Goal: Information Seeking & Learning: Find specific fact

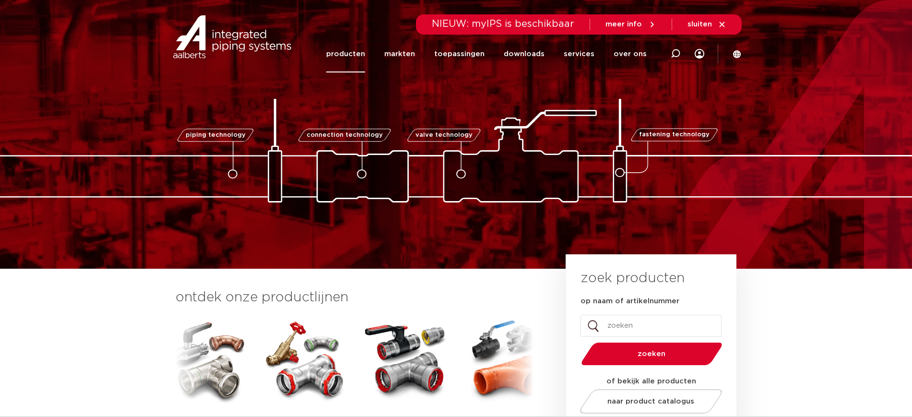
click at [351, 54] on link "producten" at bounding box center [345, 54] width 39 height 37
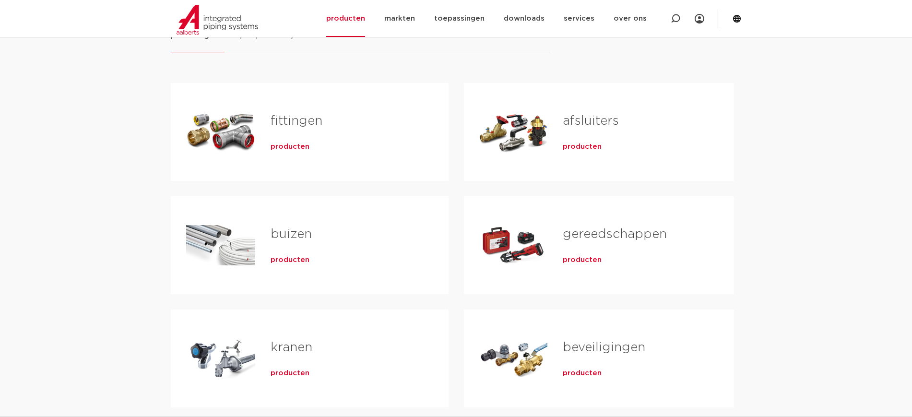
scroll to position [120, 0]
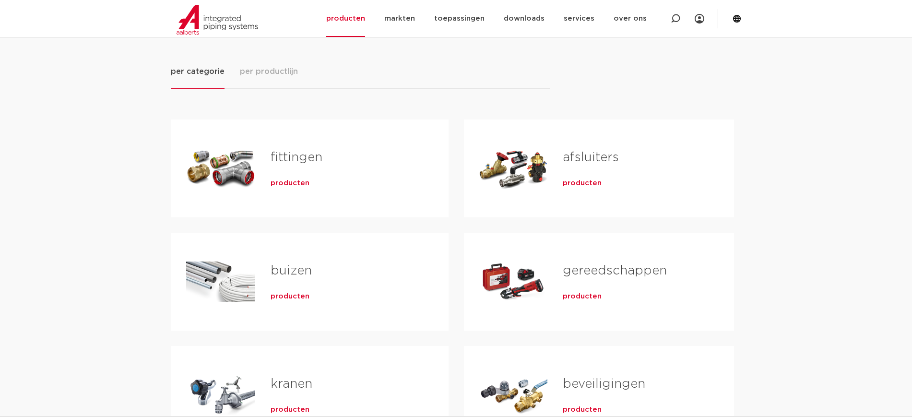
click at [584, 288] on div "producten" at bounding box center [633, 294] width 140 height 13
click at [579, 295] on span "producten" at bounding box center [582, 297] width 39 height 10
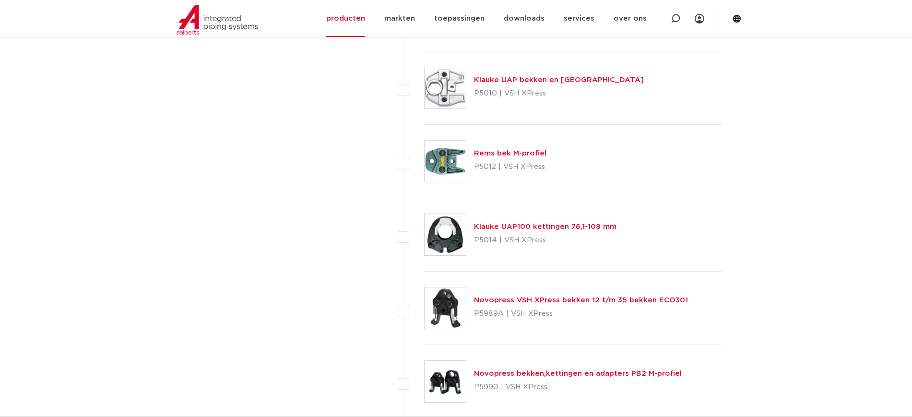
scroll to position [2280, 0]
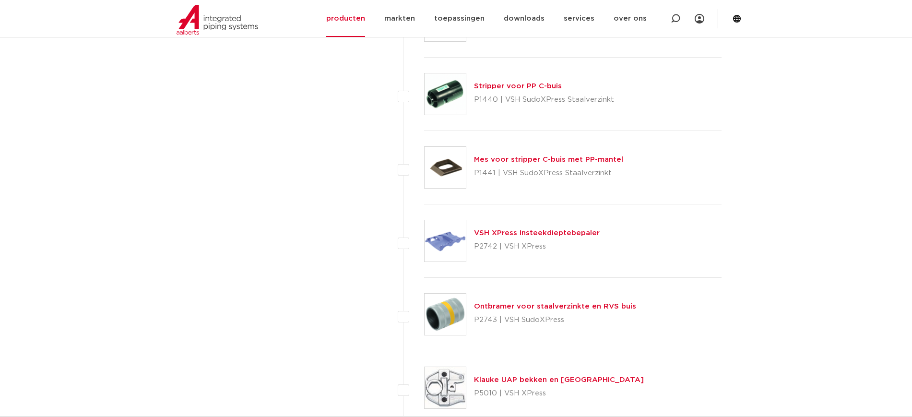
click at [445, 232] on img at bounding box center [445, 240] width 41 height 41
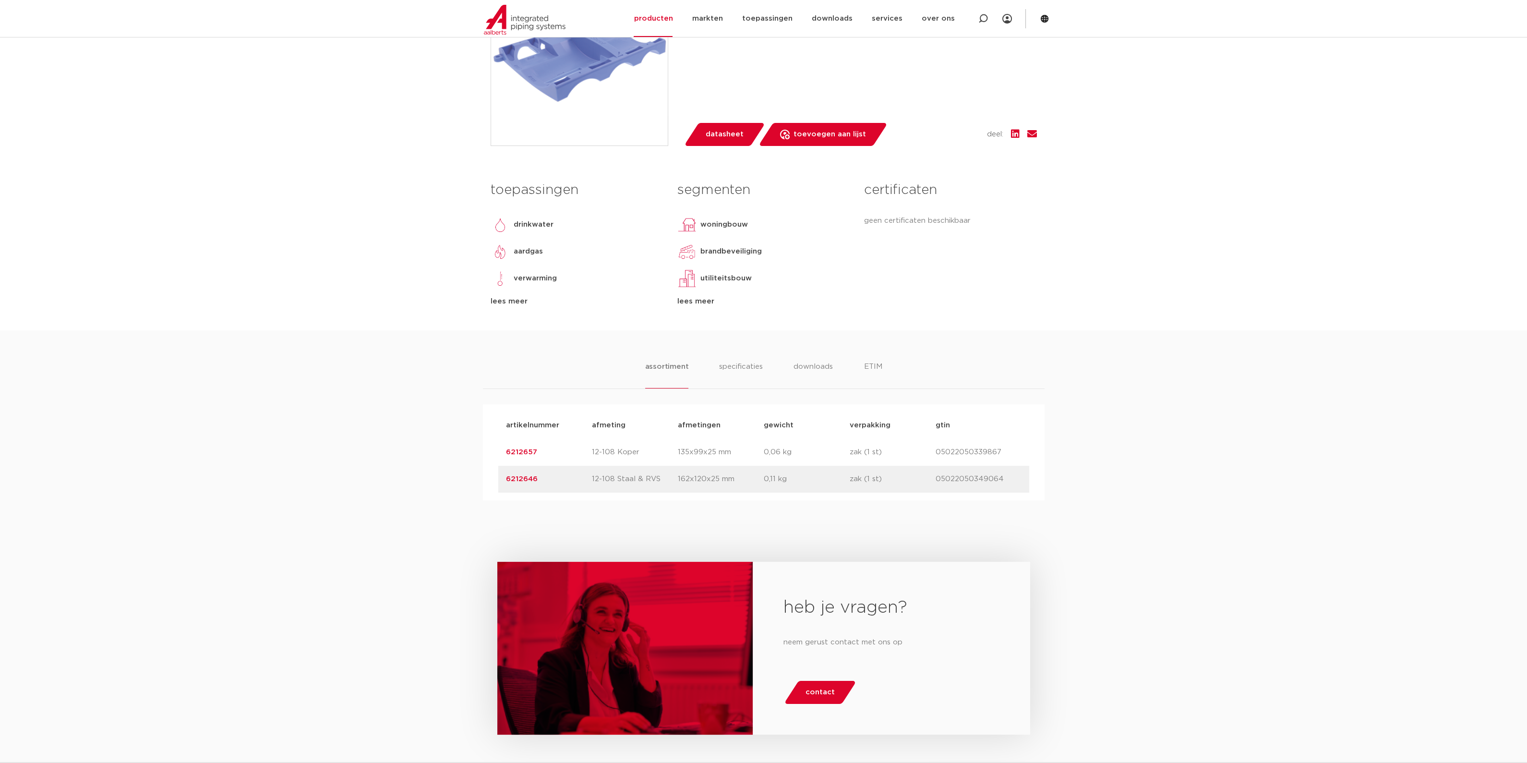
scroll to position [300, 0]
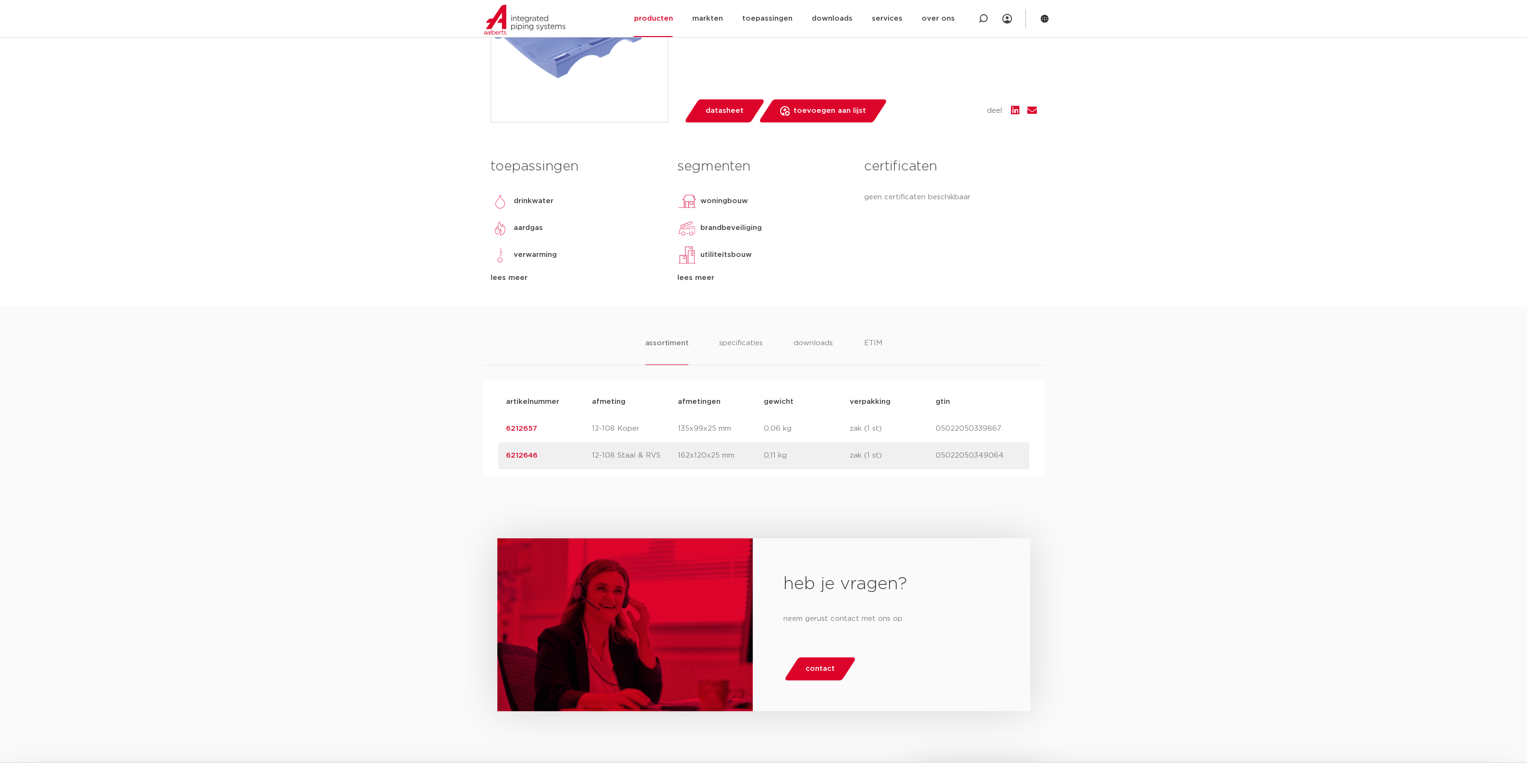
click at [488, 495] on div "heb je vragen? neem gerust contact met ons op contact" at bounding box center [763, 632] width 1527 height 311
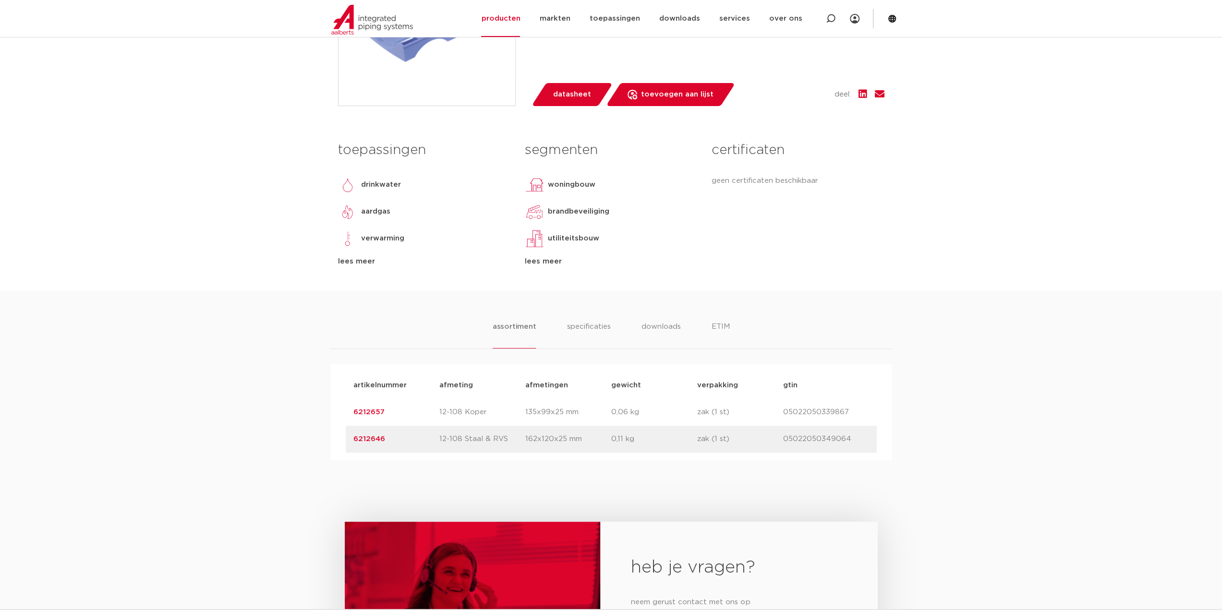
scroll to position [324, 0]
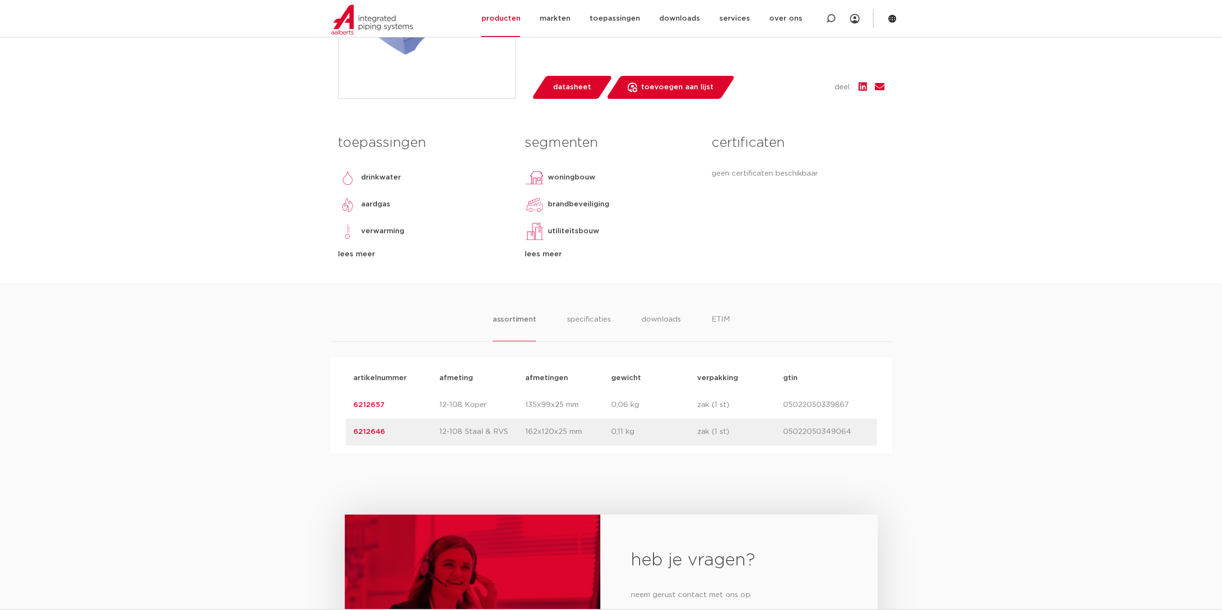
drag, startPoint x: 422, startPoint y: 438, endPoint x: 332, endPoint y: 438, distance: 90.2
click at [332, 438] on div "artikelnummer afmeting [GEOGRAPHIC_DATA] gewicht verpakking gtin artikelnummer …" at bounding box center [611, 405] width 562 height 96
click at [400, 408] on p "6212657" at bounding box center [396, 405] width 86 height 12
click at [322, 408] on div "assortiment specificaties downloads ETIM assortiment specificaties downloads ET…" at bounding box center [611, 368] width 1222 height 170
click at [292, 461] on div "heb je vragen? neem gerust contact met ons op contact" at bounding box center [611, 608] width 1222 height 311
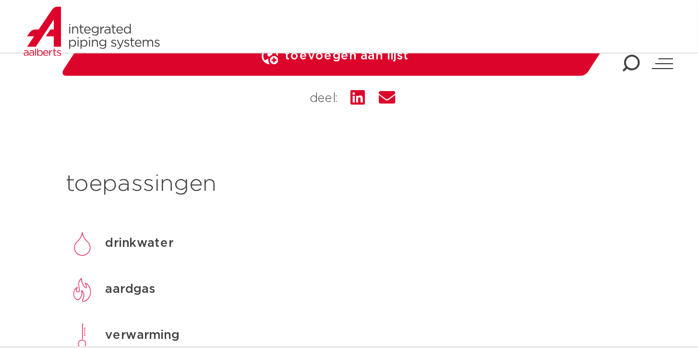
scroll to position [532, 0]
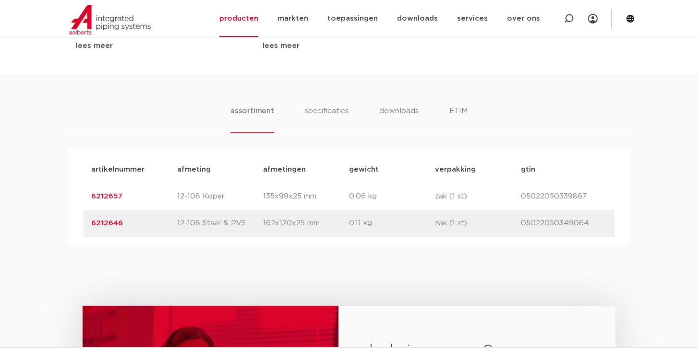
drag, startPoint x: 132, startPoint y: 225, endPoint x: 71, endPoint y: 225, distance: 60.5
click at [71, 225] on div "artikelnummer afmeting afmetingen gewicht verpakking gtin artikelnummer 6212657…" at bounding box center [349, 197] width 562 height 96
click at [102, 224] on link "6212646" at bounding box center [107, 223] width 32 height 7
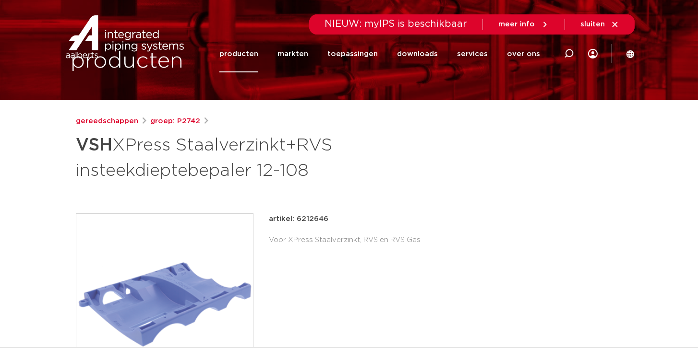
scroll to position [109, 0]
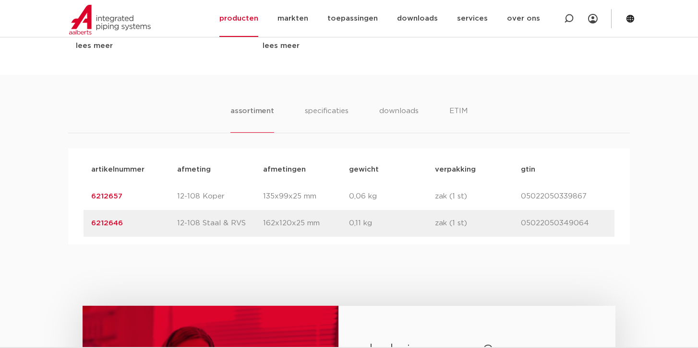
scroll to position [532, 0]
click at [117, 199] on link "6212657" at bounding box center [106, 196] width 31 height 7
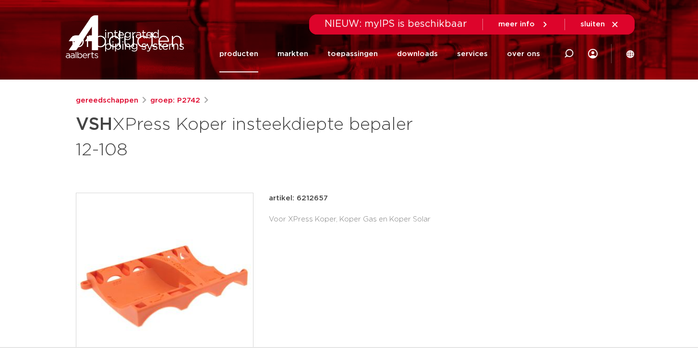
scroll to position [109, 0]
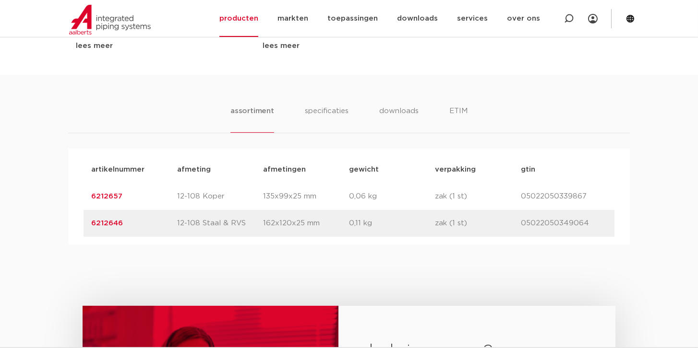
scroll to position [532, 0]
